Goal: Navigation & Orientation: Find specific page/section

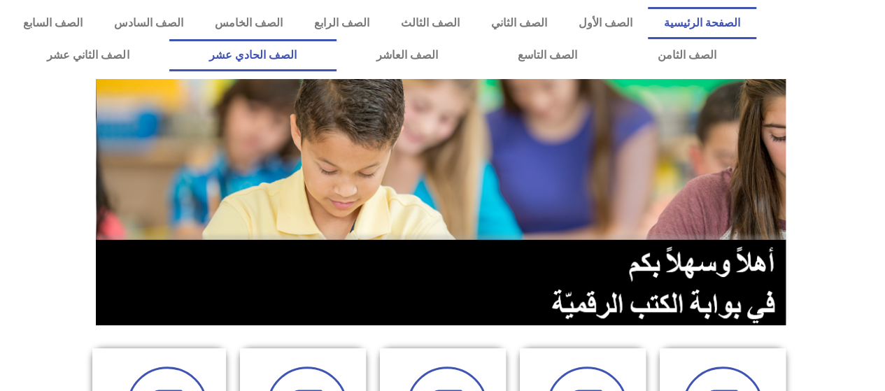
click at [337, 48] on link "الصف الحادي عشر" at bounding box center [252, 55] width 167 height 32
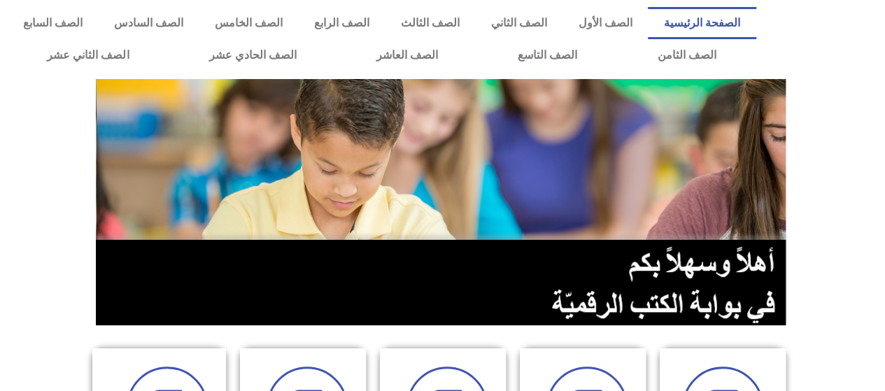
drag, startPoint x: 568, startPoint y: 362, endPoint x: 473, endPoint y: 399, distance: 101.9
